Goal: Information Seeking & Learning: Learn about a topic

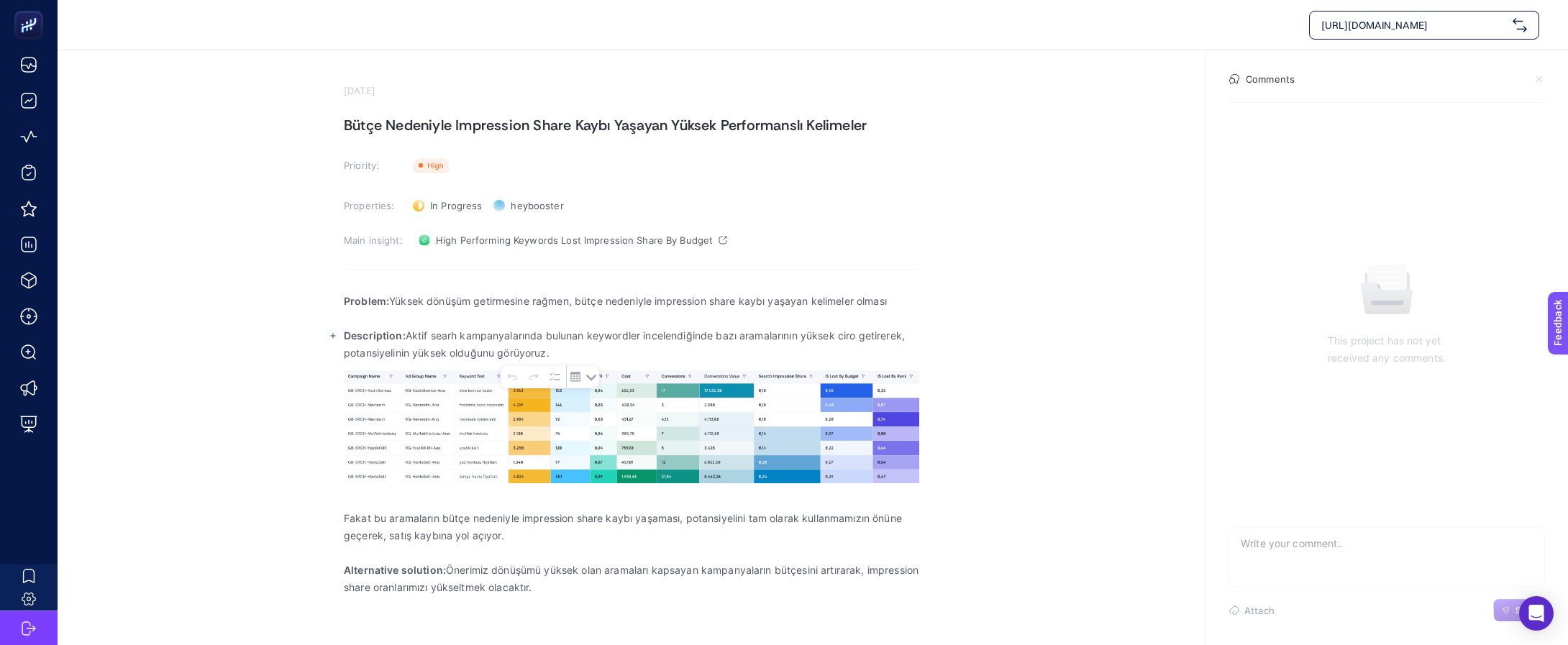
drag, startPoint x: 412, startPoint y: 340, endPoint x: 921, endPoint y: 346, distance: 509.0
click at [921, 346] on section "[DATE] Bütçe Nedeniyle Impression Share Kaybı Yaşayan Yüksek Performanslı Kelim…" at bounding box center [812, 337] width 1510 height 573
click at [750, 348] on p "Description: Aktif searh kampanyalarında bulunan keywordler incelendiğinde bazı…" at bounding box center [631, 345] width 576 height 35
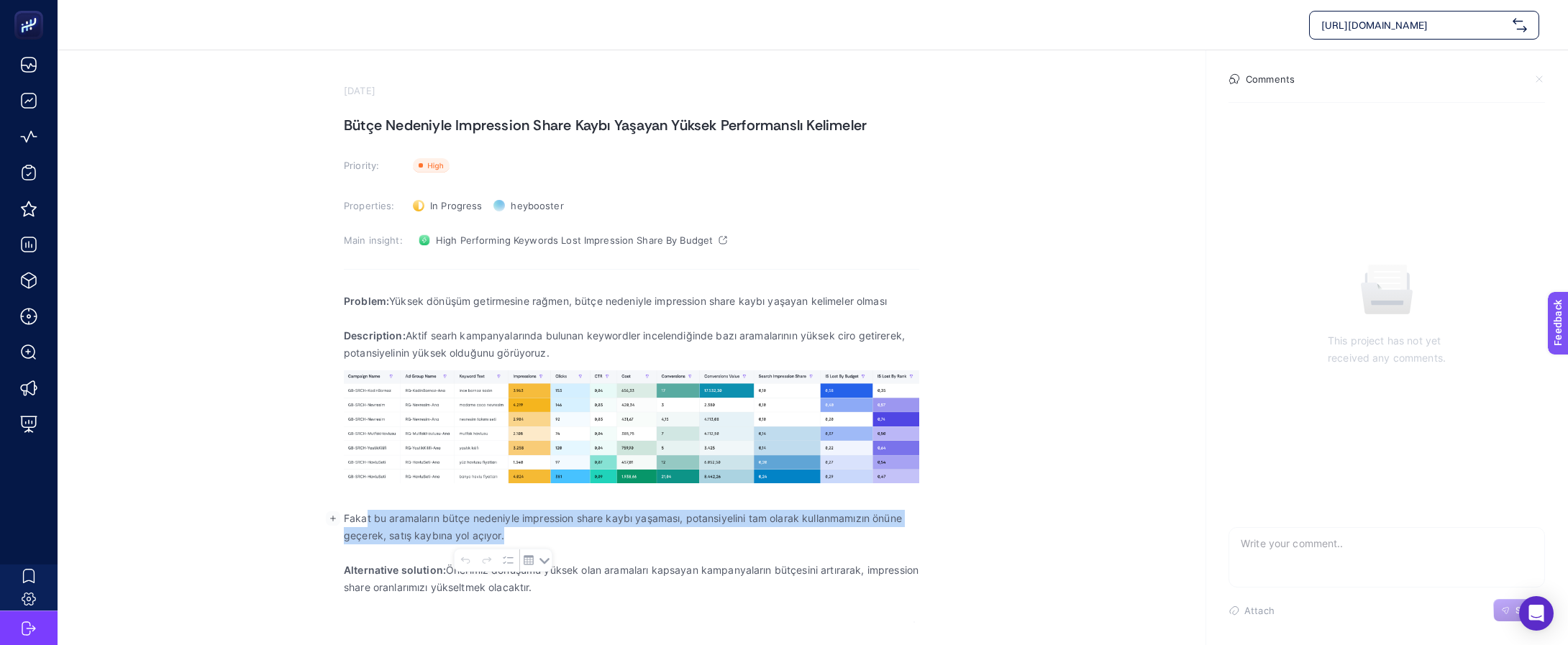
drag, startPoint x: 365, startPoint y: 523, endPoint x: 906, endPoint y: 530, distance: 541.0
click at [906, 530] on p "Fakat bu aramaların bütçe nedeniyle impression share kaybı yaşaması, potansiyel…" at bounding box center [631, 527] width 576 height 35
click at [847, 537] on p "Fakat bu aramaların bütçe nedeniyle impression share kaybı yaşaması, potansiyel…" at bounding box center [631, 527] width 576 height 35
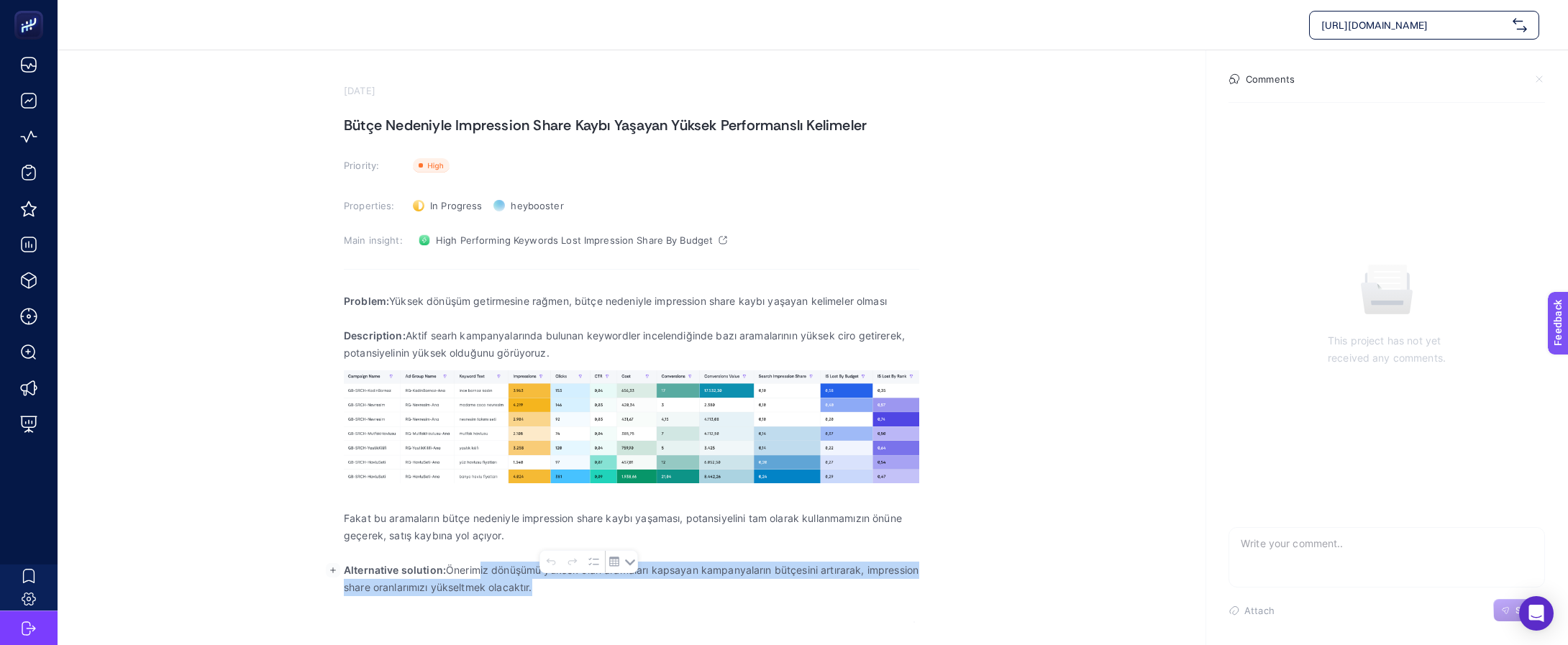
drag, startPoint x: 482, startPoint y: 576, endPoint x: 867, endPoint y: 583, distance: 385.1
click at [867, 583] on p "Alternative solution: Önerimiz dönüşümü yüksek olan aramaları kapsayan kampanya…" at bounding box center [631, 579] width 576 height 35
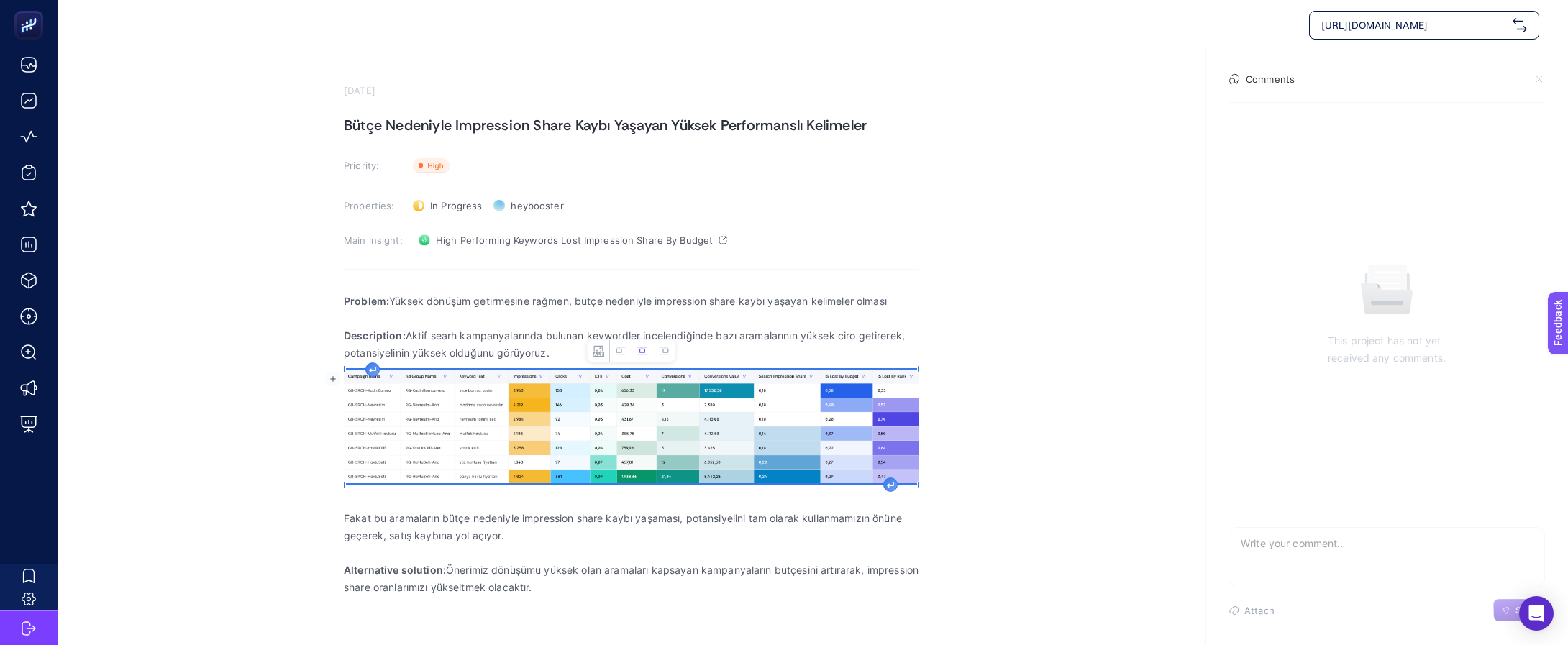
click at [654, 436] on img "Rich Text Editor. Editing area: main" at bounding box center [631, 427] width 576 height 113
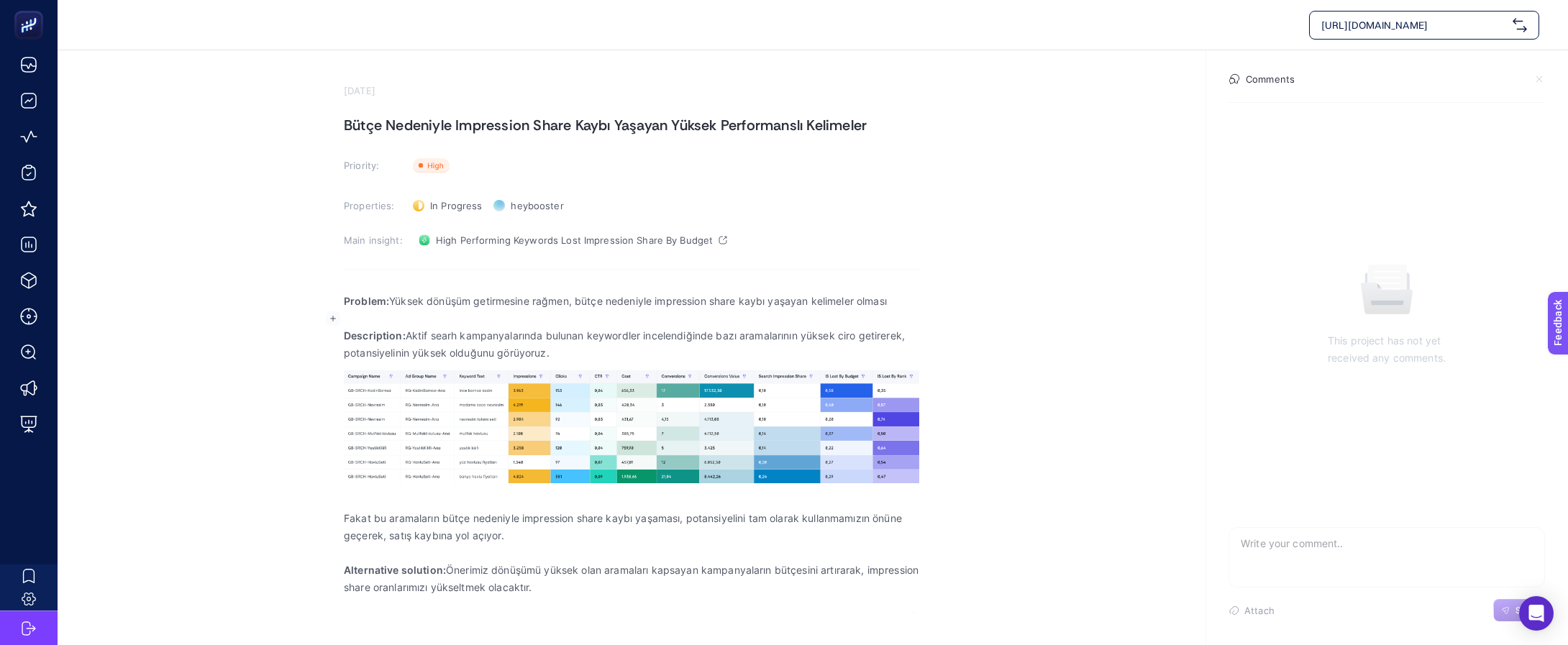
click at [682, 314] on p "Rich Text Editor. Editing area: main" at bounding box center [631, 318] width 576 height 17
click at [580, 236] on span "High Performing Keywords Lost Impression Share By Budget" at bounding box center [574, 240] width 277 height 11
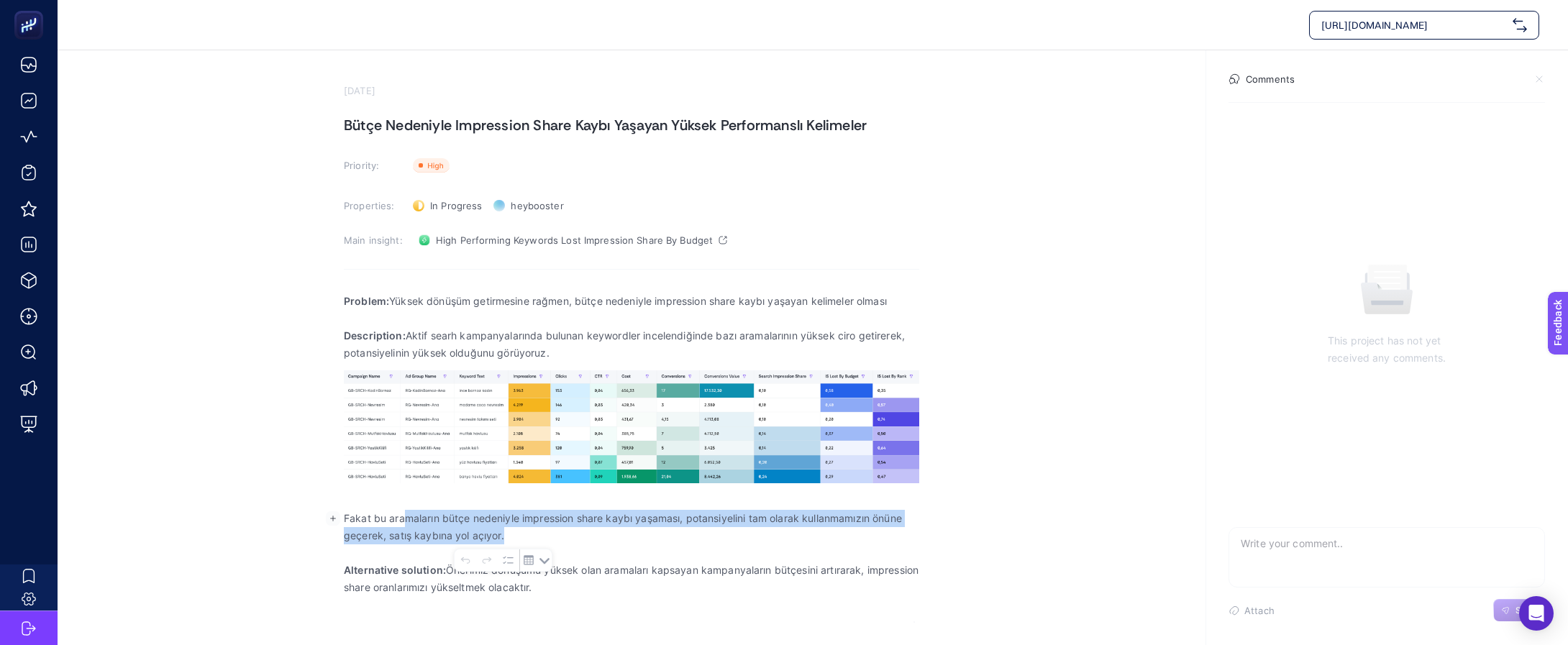
drag, startPoint x: 406, startPoint y: 519, endPoint x: 897, endPoint y: 530, distance: 491.1
click at [897, 530] on p "Fakat bu aramaların bütçe nedeniyle impression share kaybı yaşaması, potansiyel…" at bounding box center [631, 527] width 576 height 35
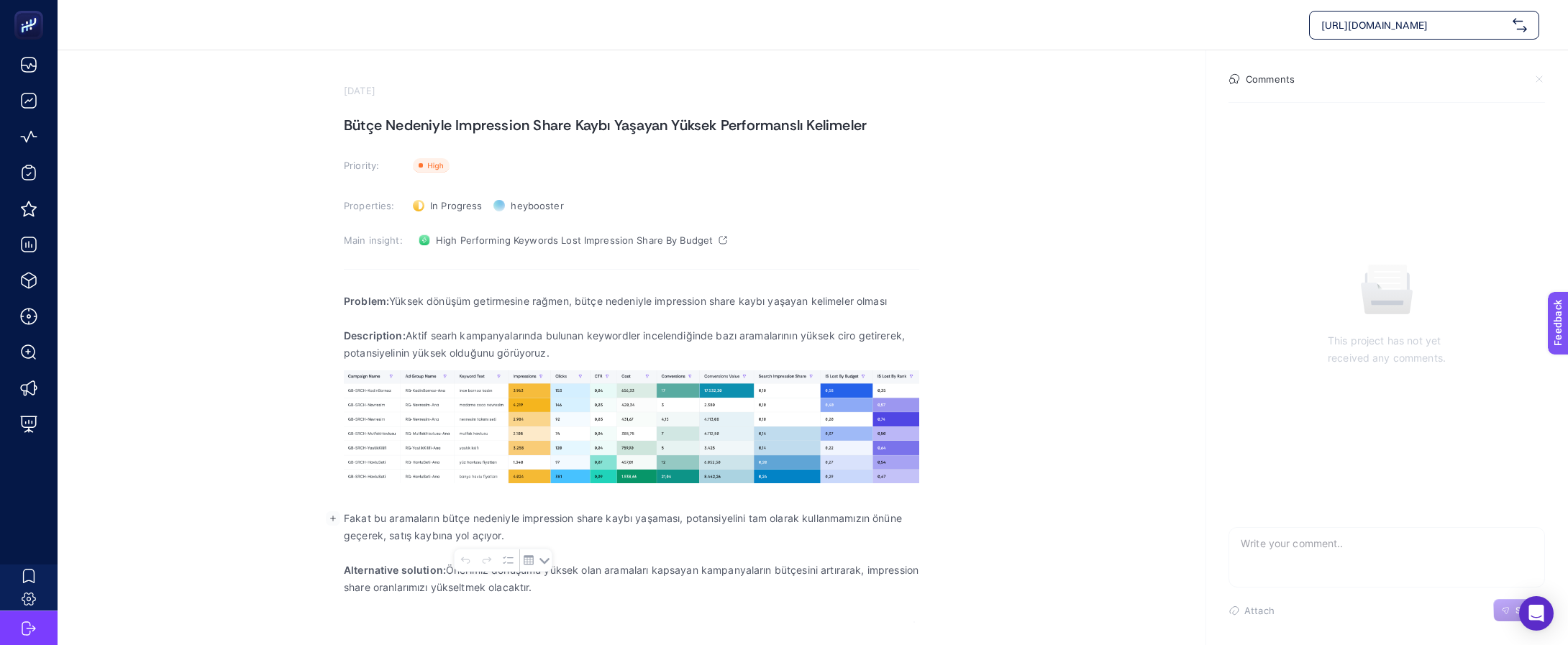
click at [741, 564] on p "Alternative solution: Önerimiz dönüşümü yüksek olan aramaları kapsayan kampanya…" at bounding box center [631, 579] width 576 height 35
click at [473, 201] on span "In Progress" at bounding box center [456, 205] width 52 height 11
click at [462, 258] on li "Done" at bounding box center [455, 258] width 89 height 23
